Goal: Information Seeking & Learning: Learn about a topic

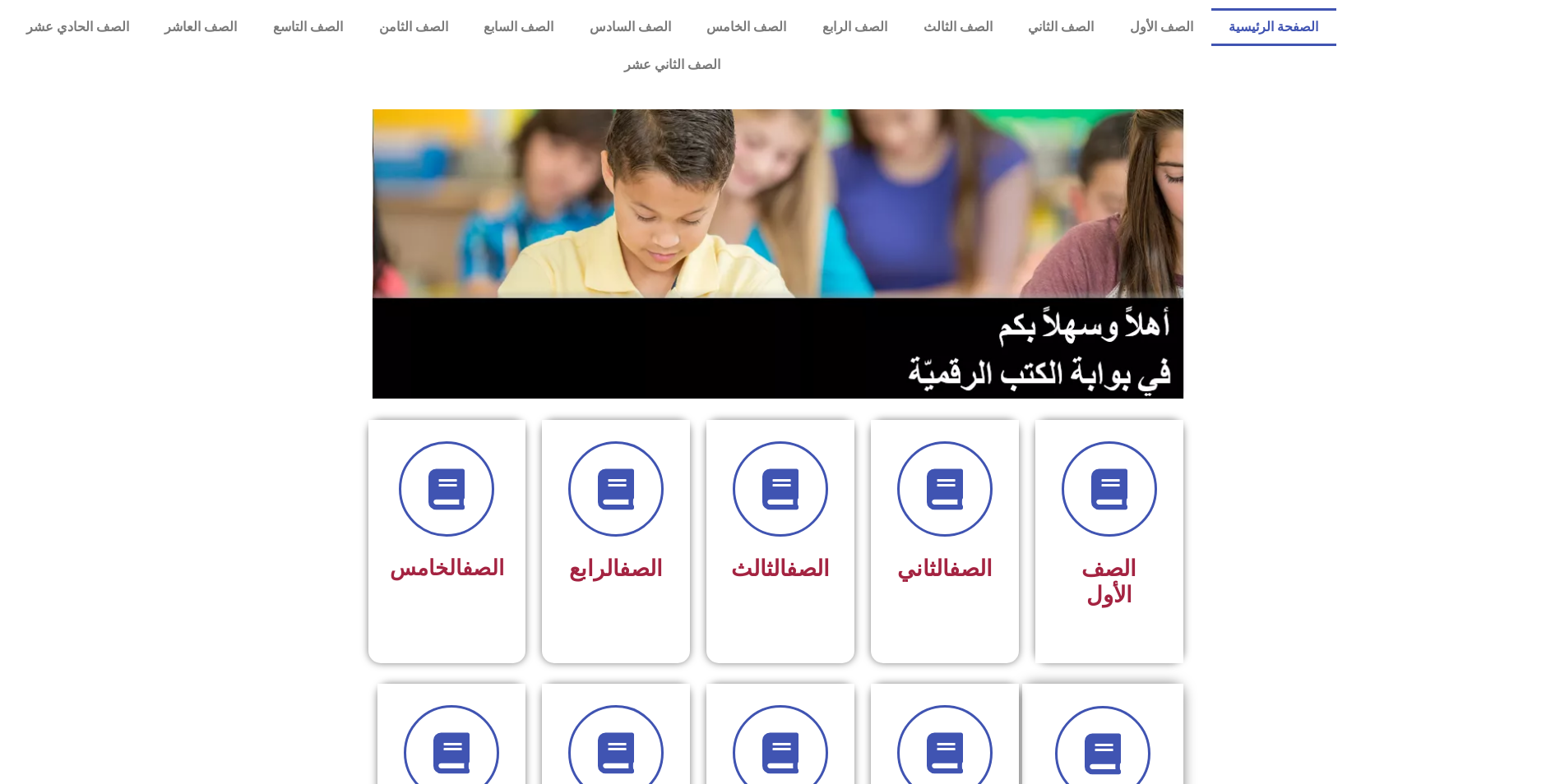
click at [1092, 743] on div "الصف السادس" at bounding box center [1103, 780] width 116 height 148
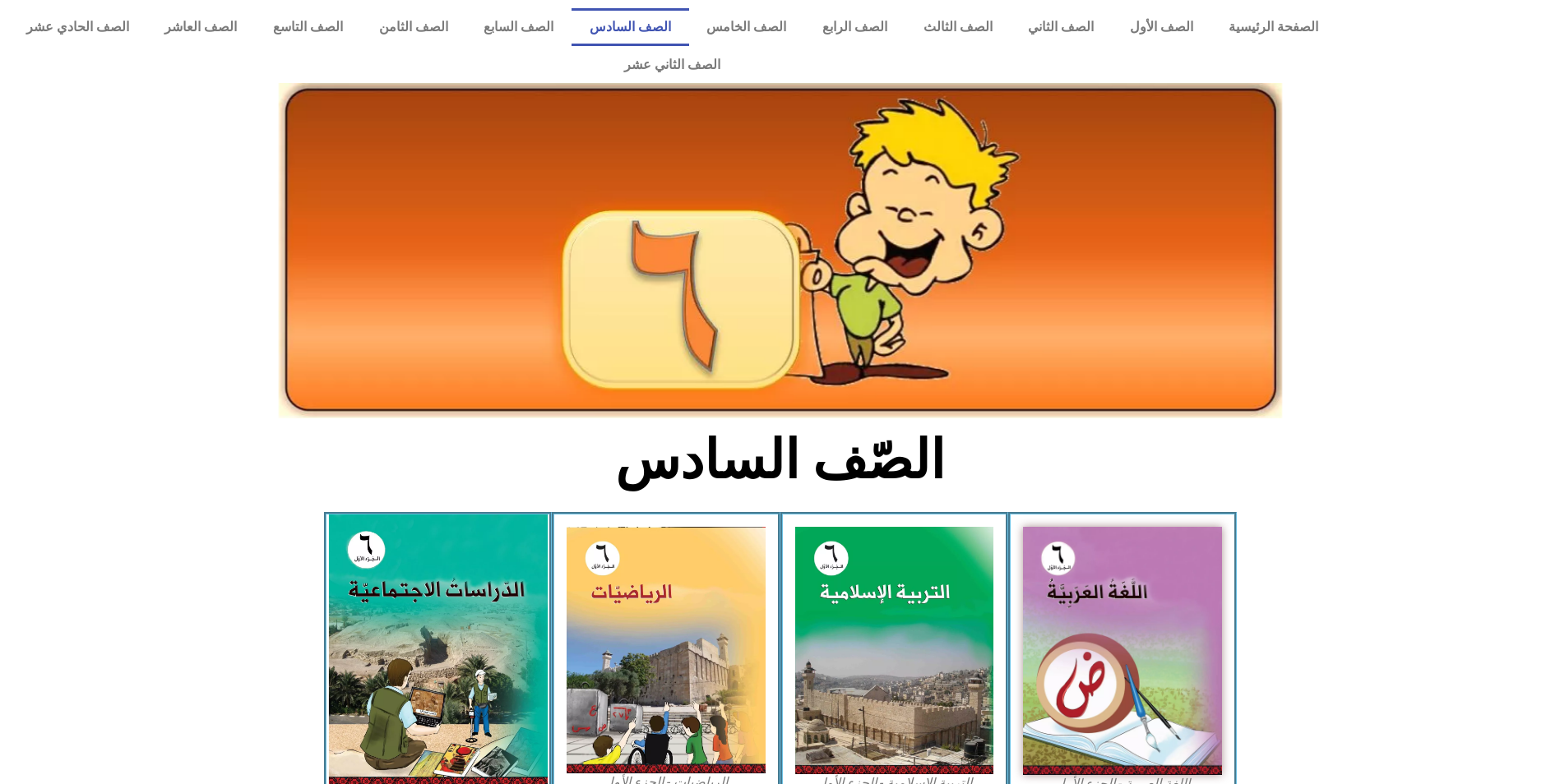
click at [525, 538] on img at bounding box center [437, 651] width 219 height 273
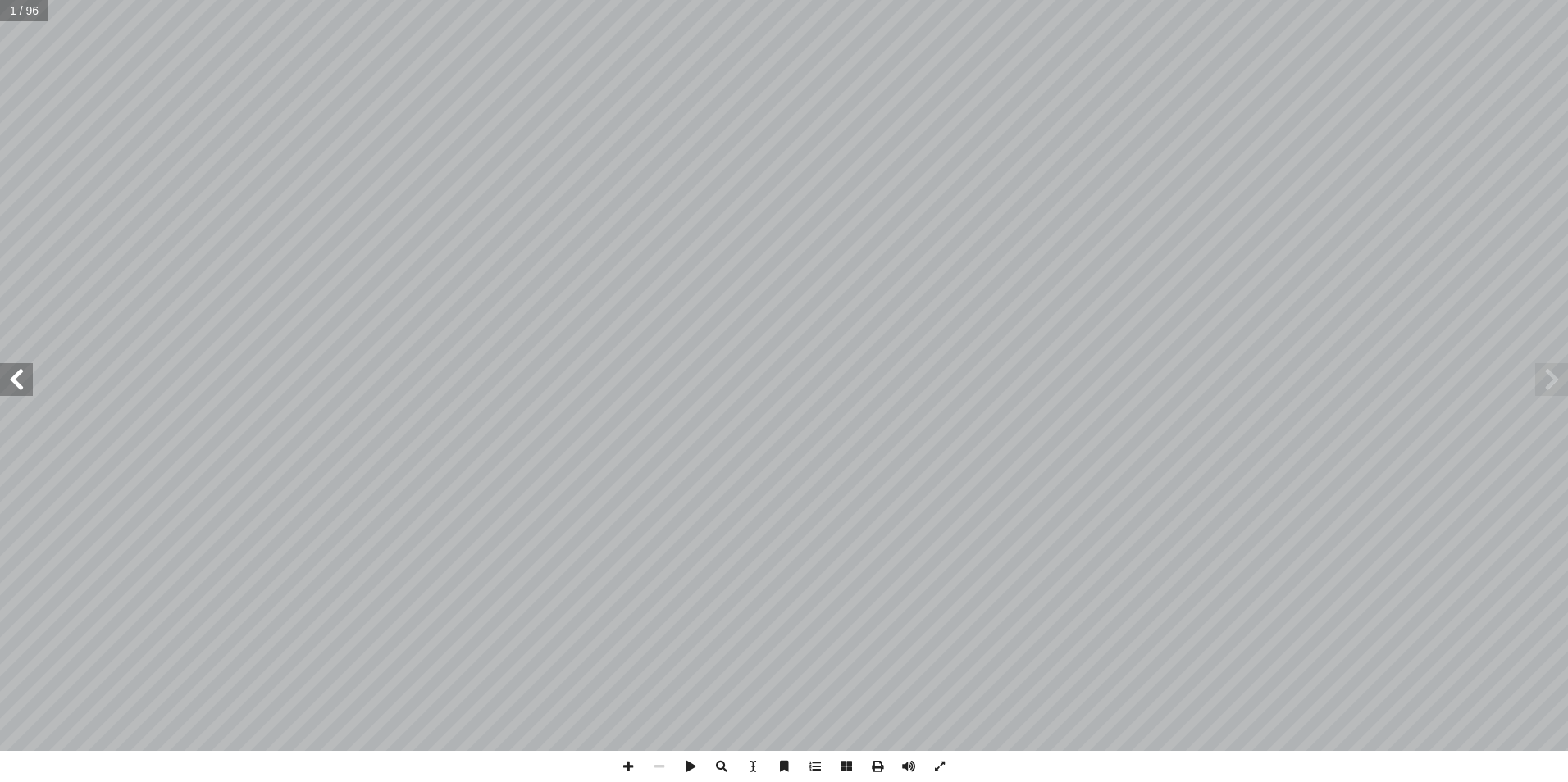
click at [27, 385] on span at bounding box center [17, 379] width 33 height 33
click at [30, 378] on span at bounding box center [17, 379] width 33 height 33
click at [29, 376] on span at bounding box center [17, 379] width 33 height 33
click at [29, 373] on span at bounding box center [17, 379] width 33 height 33
click at [29, 371] on span at bounding box center [17, 379] width 33 height 33
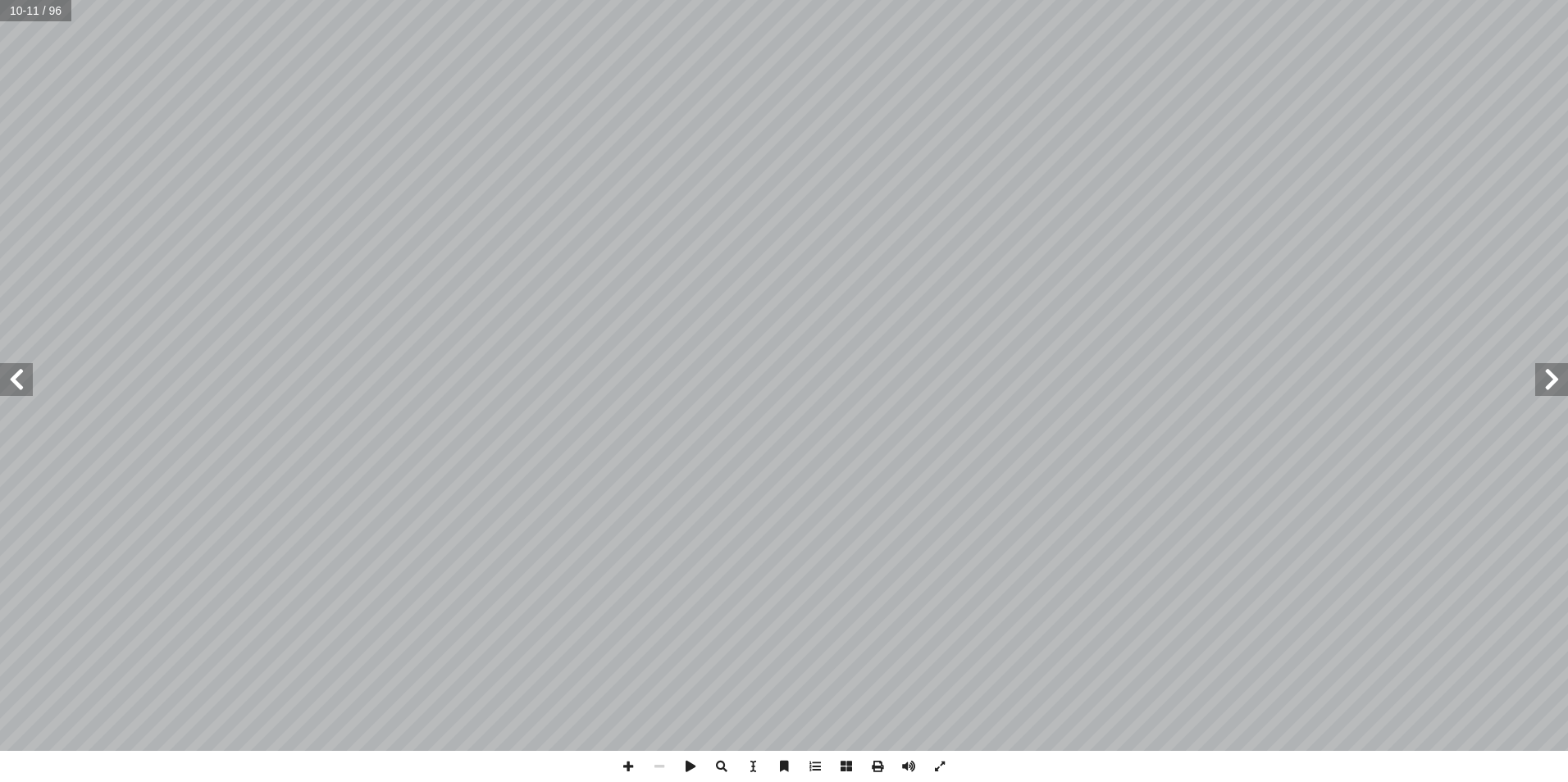
click at [18, 378] on span at bounding box center [17, 379] width 33 height 33
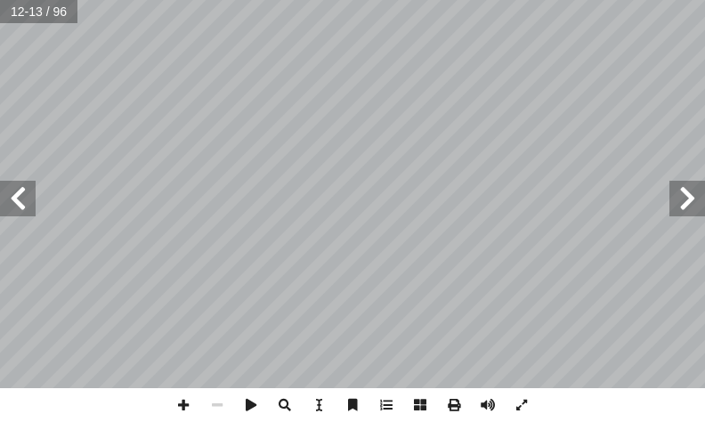
click at [20, 199] on span at bounding box center [18, 199] width 36 height 36
click at [178, 398] on span at bounding box center [184, 405] width 34 height 34
click at [533, 418] on div "12 نا: ْ م َّ ل َ ع َ ت ُ ن ْ ح َ ن ٍ ة َّ ي ِ بيع َ ط َ ر ِ واه َ ظ ْ ن ِ ها م…" at bounding box center [352, 211] width 705 height 422
click at [0, 120] on html "الصفحة الرئيسية الصف الأول الصف الثاني الصف الثالث الصف الرابع الصف الخامس الصف…" at bounding box center [352, 60] width 705 height 120
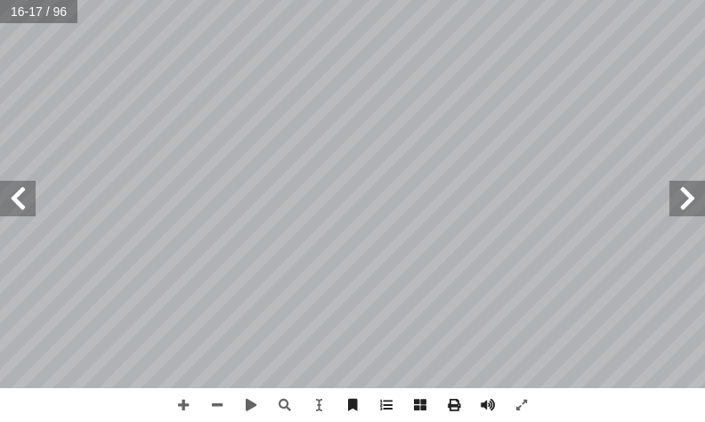
click at [695, 195] on span at bounding box center [688, 199] width 36 height 36
click at [14, 203] on span at bounding box center [18, 199] width 36 height 36
click at [632, 156] on div "12 نا: ْ م َّ ل َ ع َ ت ُ ن ْ ح َ ن ٍ ة َّ ي ِ بيع َ ط َ ر ِ واه َ ظ ْ ن ِ ها م…" at bounding box center [352, 211] width 705 height 422
click at [695, 190] on span at bounding box center [688, 199] width 36 height 36
click at [21, 200] on span at bounding box center [18, 199] width 36 height 36
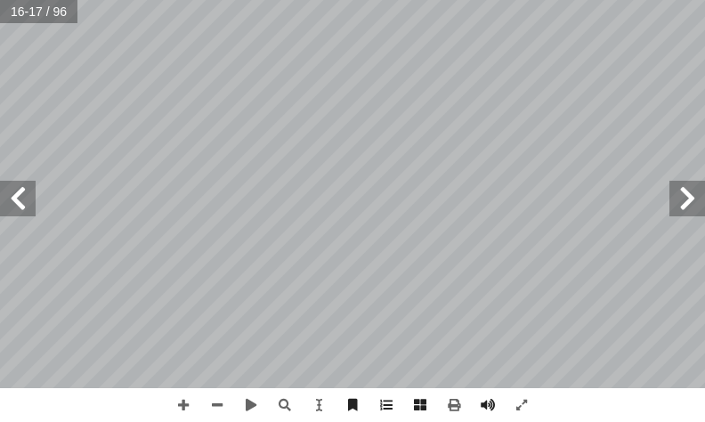
click at [17, 198] on span at bounding box center [18, 199] width 36 height 36
click at [300, 0] on html "الصفحة الرئيسية الصف الأول الصف الثاني الصف الثالث الصف الرابع الصف الخامس الصف…" at bounding box center [352, 60] width 705 height 120
